Goal: Task Accomplishment & Management: Complete application form

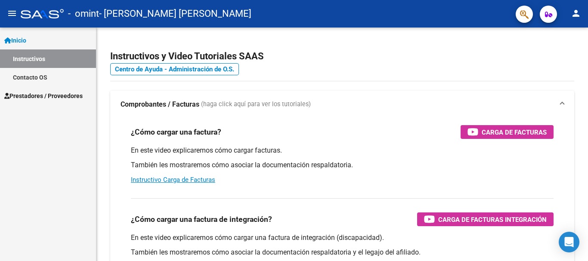
click at [64, 97] on span "Prestadores / Proveedores" at bounding box center [43, 95] width 78 height 9
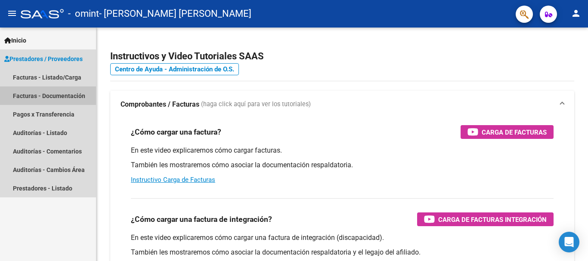
click at [66, 97] on link "Facturas - Documentación" at bounding box center [48, 96] width 96 height 19
click at [63, 93] on link "Facturas - Documentación" at bounding box center [48, 96] width 96 height 19
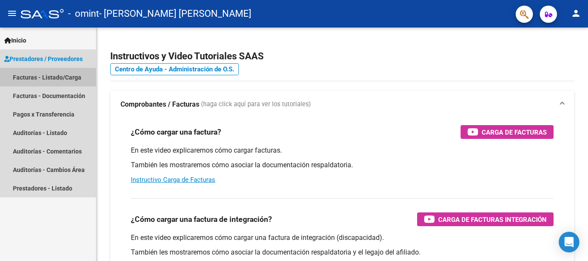
click at [27, 80] on link "Facturas - Listado/Carga" at bounding box center [48, 77] width 96 height 19
click at [34, 74] on link "Facturas - Listado/Carga" at bounding box center [48, 77] width 96 height 19
click at [53, 74] on link "Facturas - Listado/Carga" at bounding box center [48, 77] width 96 height 19
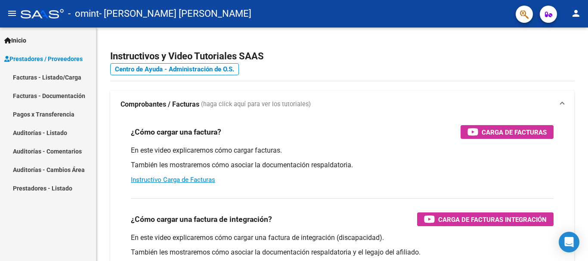
click at [33, 59] on span "Prestadores / Proveedores" at bounding box center [43, 58] width 78 height 9
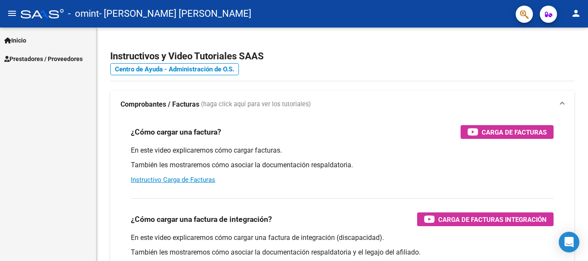
click at [51, 62] on span "Prestadores / Proveedores" at bounding box center [43, 58] width 78 height 9
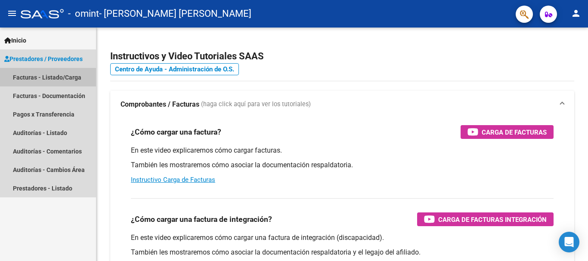
click at [61, 80] on link "Facturas - Listado/Carga" at bounding box center [48, 77] width 96 height 19
click at [25, 77] on link "Facturas - Listado/Carga" at bounding box center [48, 77] width 96 height 19
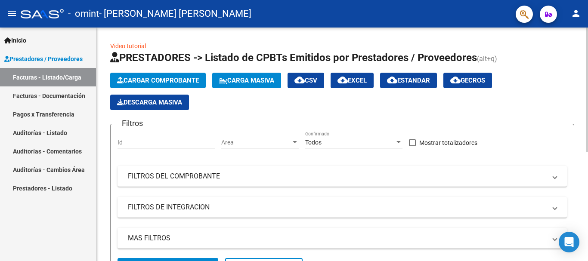
drag, startPoint x: 247, startPoint y: 105, endPoint x: 235, endPoint y: 108, distance: 12.3
click at [247, 105] on div "Cargar Comprobante Carga Masiva cloud_download CSV cloud_download EXCEL cloud_d…" at bounding box center [342, 91] width 464 height 37
click at [176, 83] on span "Cargar Comprobante" at bounding box center [158, 81] width 82 height 8
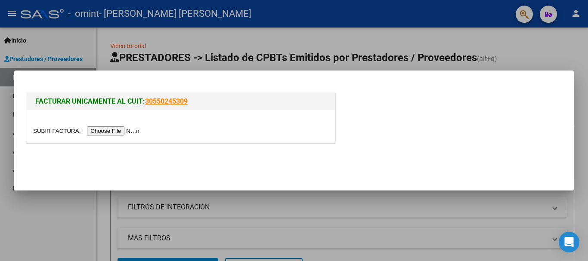
click at [121, 129] on input "file" at bounding box center [87, 131] width 109 height 9
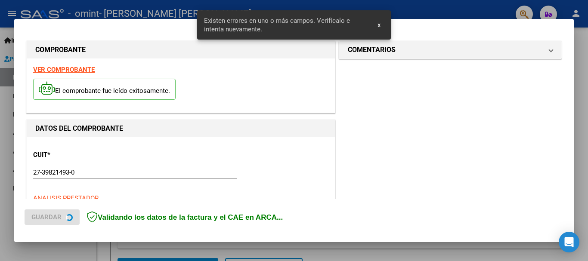
scroll to position [199, 0]
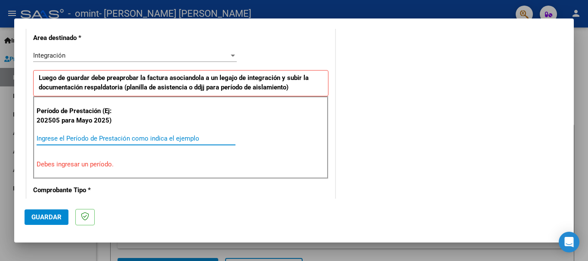
click at [95, 140] on input "Ingrese el Período de Prestación como indica el ejemplo" at bounding box center [136, 139] width 199 height 8
type input "-2"
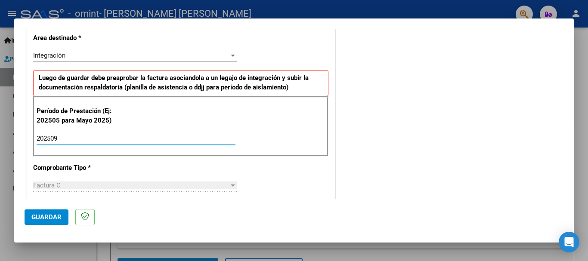
type input "202509"
click at [265, 164] on div "CUIT * 27-39821493-0 Ingresar CUIT ANALISIS PRESTADOR [PERSON_NAME] [PERSON_NAM…" at bounding box center [181, 262] width 308 height 648
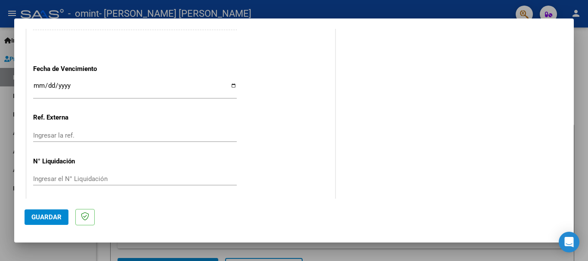
scroll to position [588, 0]
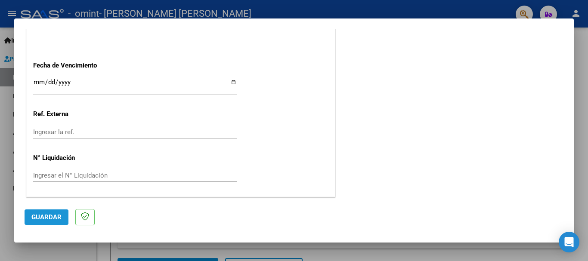
click at [46, 217] on span "Guardar" at bounding box center [46, 218] width 30 height 8
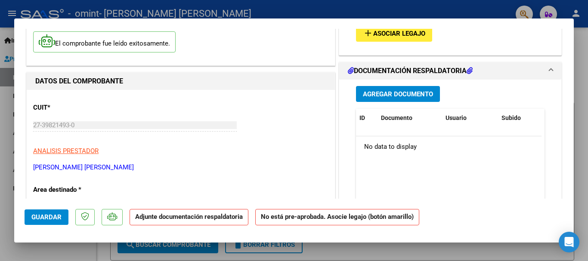
scroll to position [29, 0]
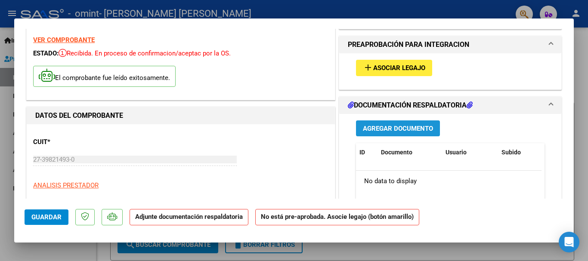
click at [398, 129] on span "Agregar Documento" at bounding box center [398, 129] width 70 height 8
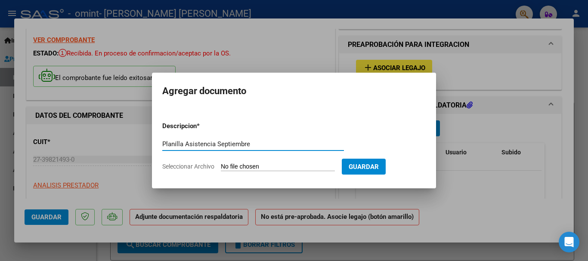
type input "Planilla Asistencia Septiembre"
click at [302, 163] on input "Seleccionar Archivo" at bounding box center [278, 167] width 114 height 8
type input "C:\fakepath\[PERSON_NAME] Septiembre.pdf"
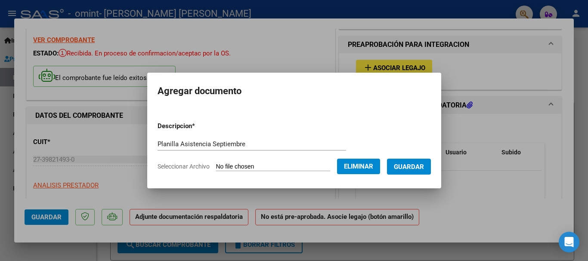
click at [412, 167] on span "Guardar" at bounding box center [409, 167] width 30 height 8
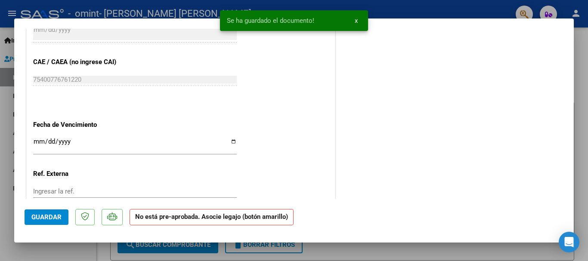
scroll to position [578, 0]
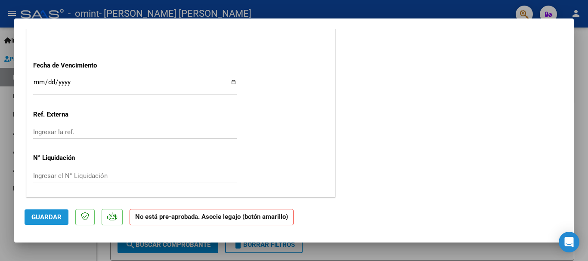
click at [57, 216] on span "Guardar" at bounding box center [46, 218] width 30 height 8
